Goal: Navigation & Orientation: Find specific page/section

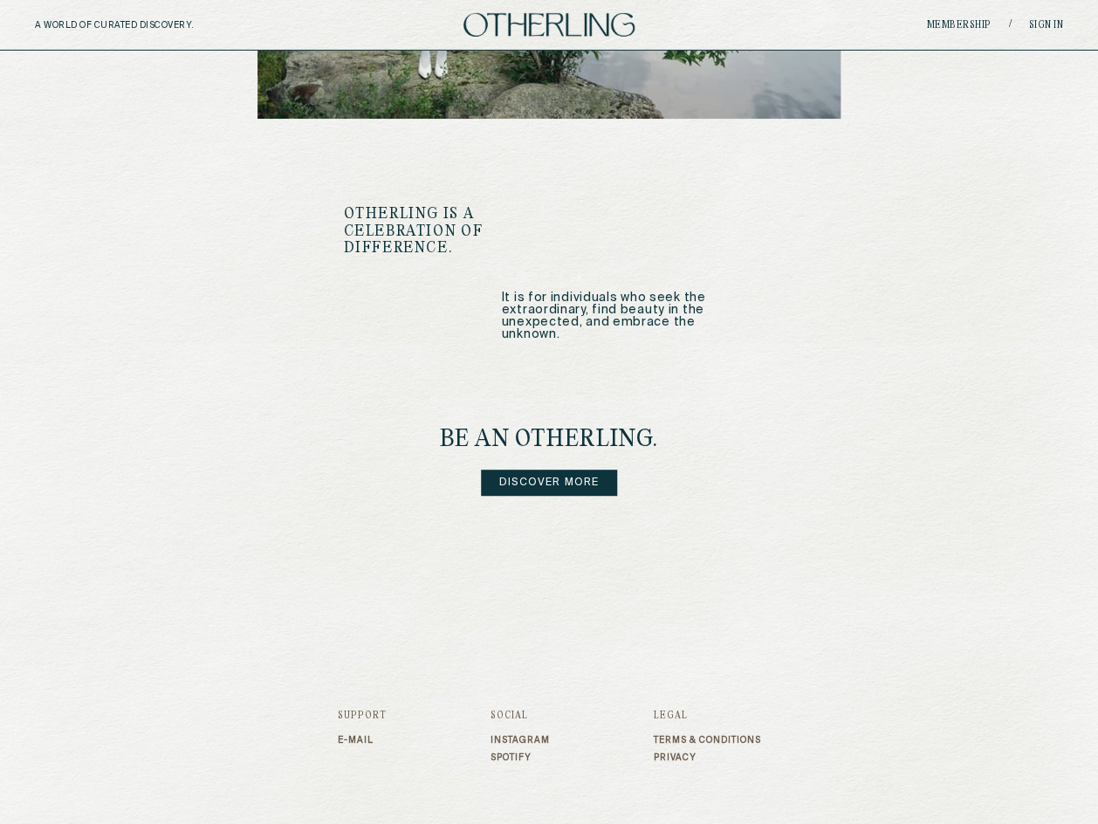
scroll to position [2015, 0]
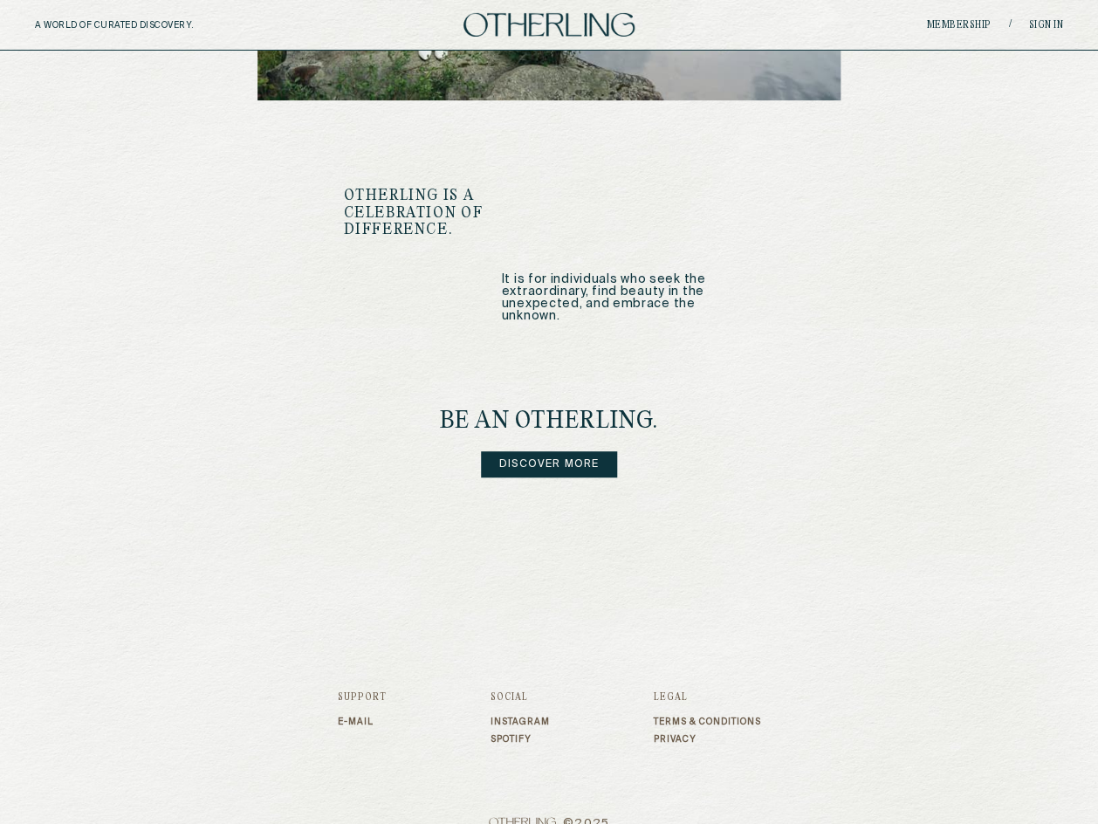
click at [352, 717] on link "E-mail" at bounding box center [362, 722] width 49 height 10
click at [673, 717] on link "Terms & Conditions" at bounding box center [707, 722] width 107 height 10
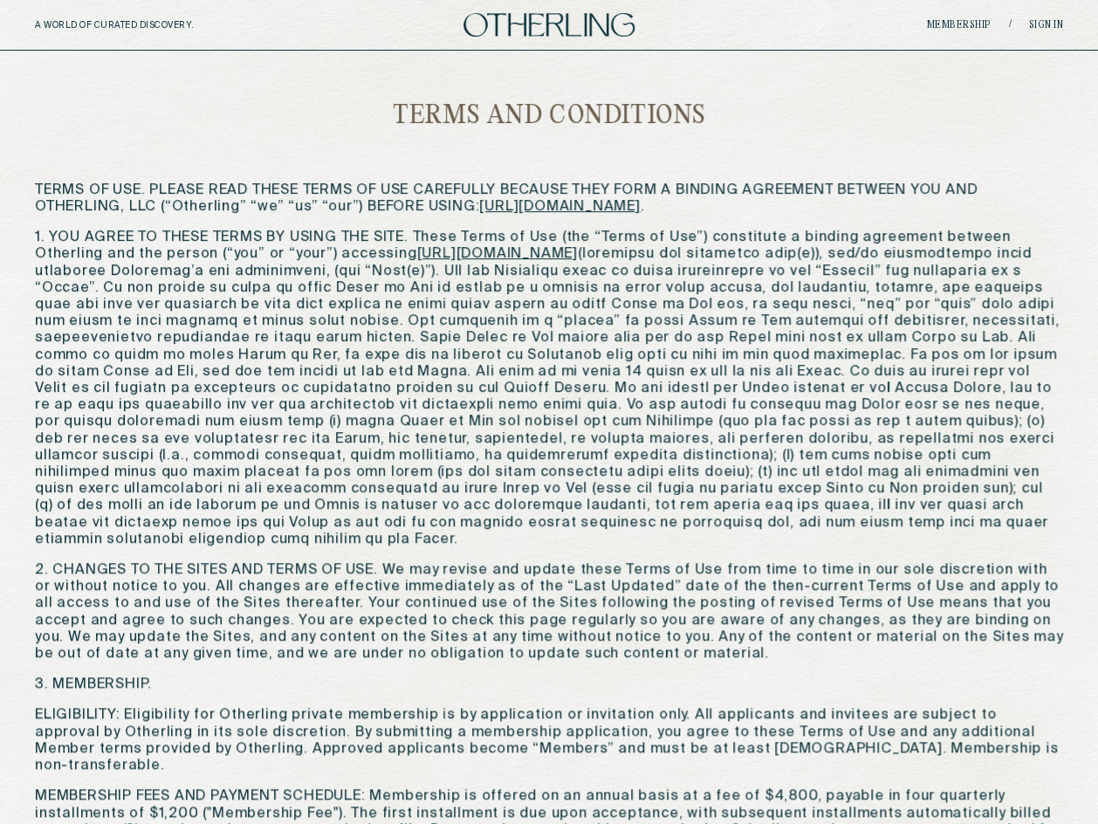
click at [495, 26] on img at bounding box center [549, 25] width 171 height 24
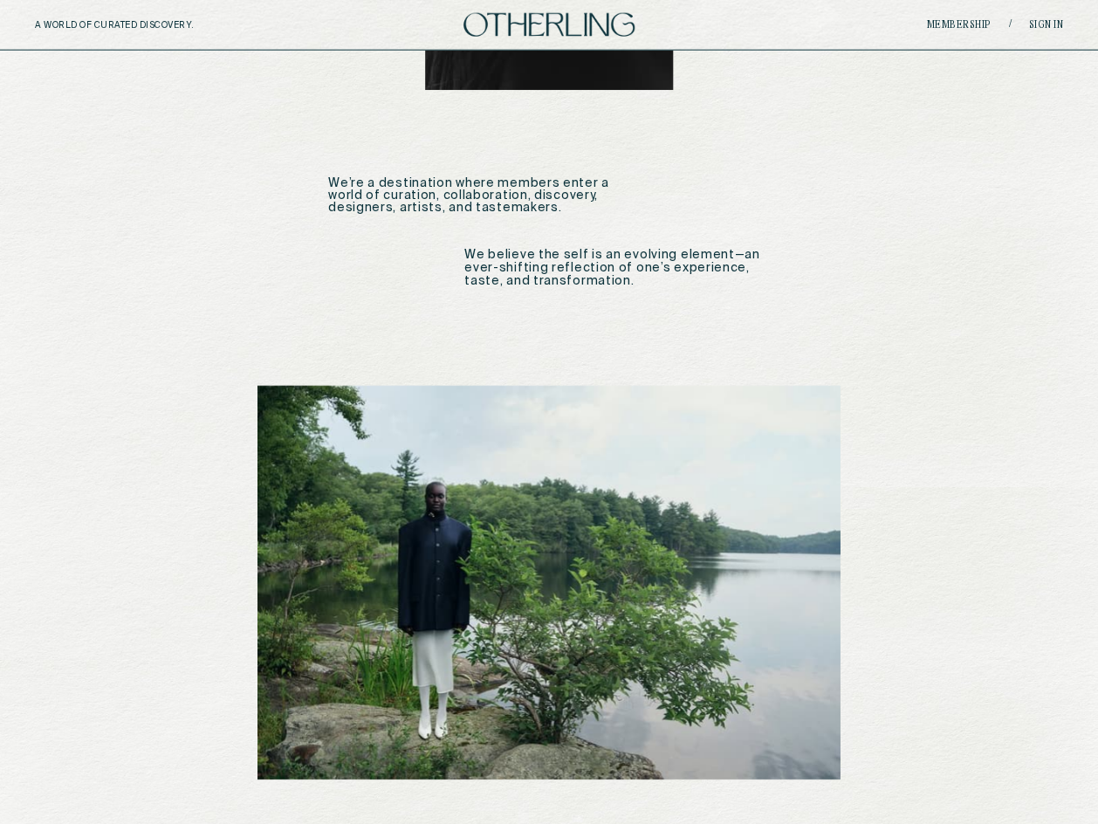
scroll to position [2015, 0]
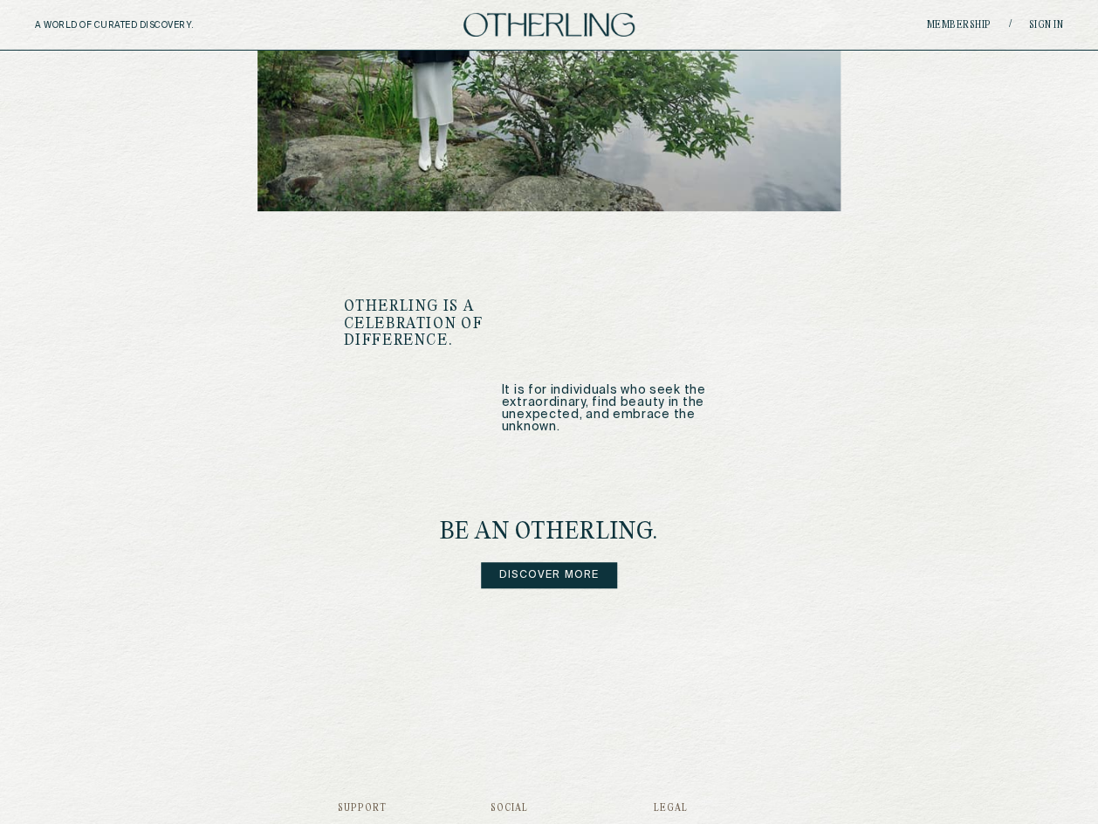
click at [560, 562] on link "Discover more" at bounding box center [549, 575] width 137 height 26
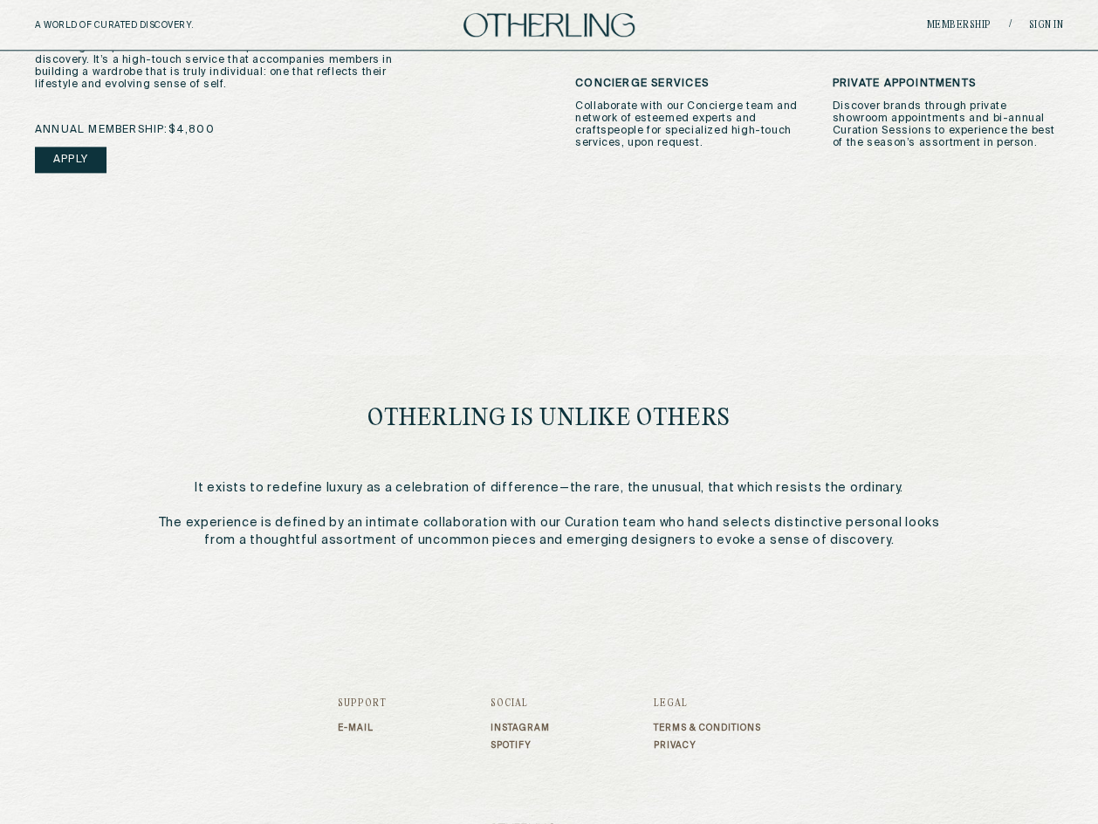
scroll to position [649, 0]
